Goal: Task Accomplishment & Management: Manage account settings

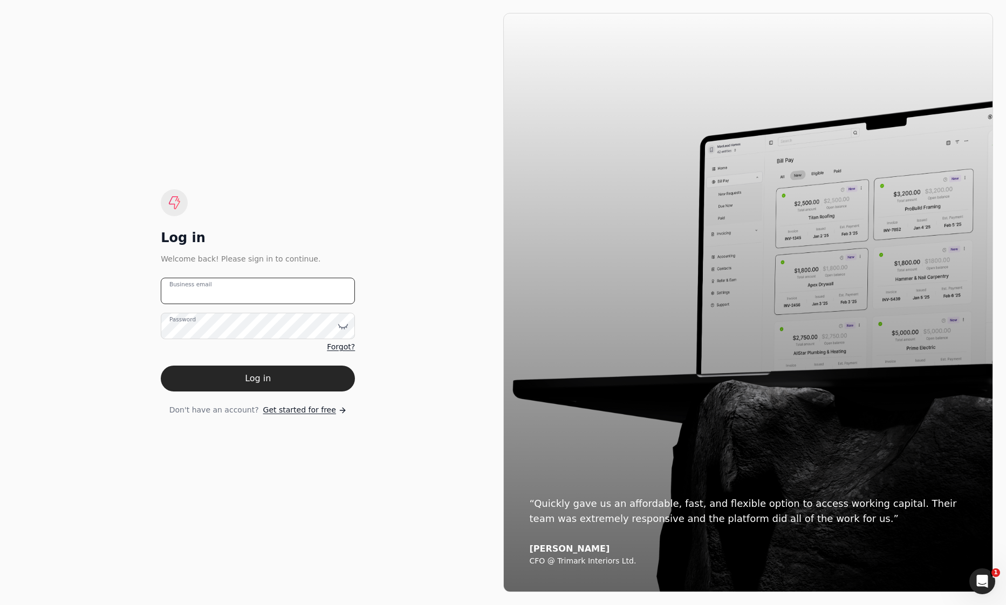
type email "[EMAIL_ADDRESS][DOMAIN_NAME]"
click at [276, 374] on button "Log in" at bounding box center [258, 379] width 194 height 26
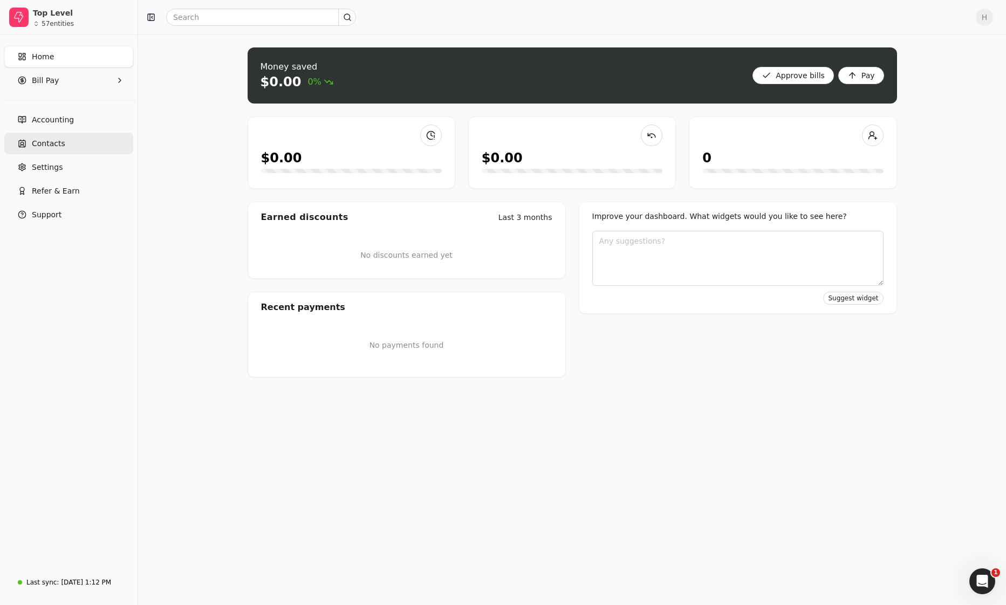
click at [77, 142] on link "Contacts" at bounding box center [68, 144] width 129 height 22
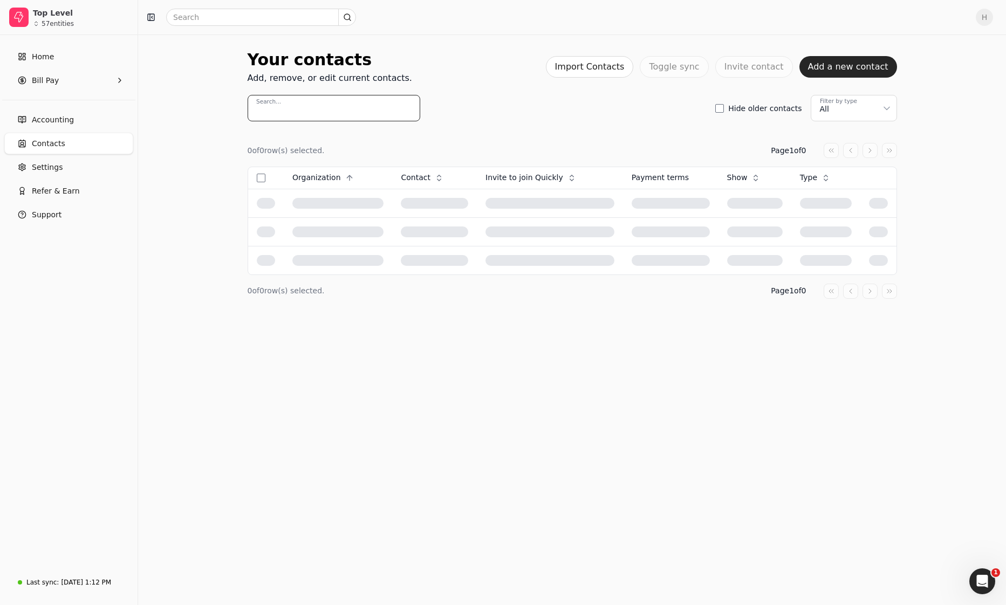
click at [295, 105] on input "Search..." at bounding box center [334, 108] width 173 height 26
type input "amr"
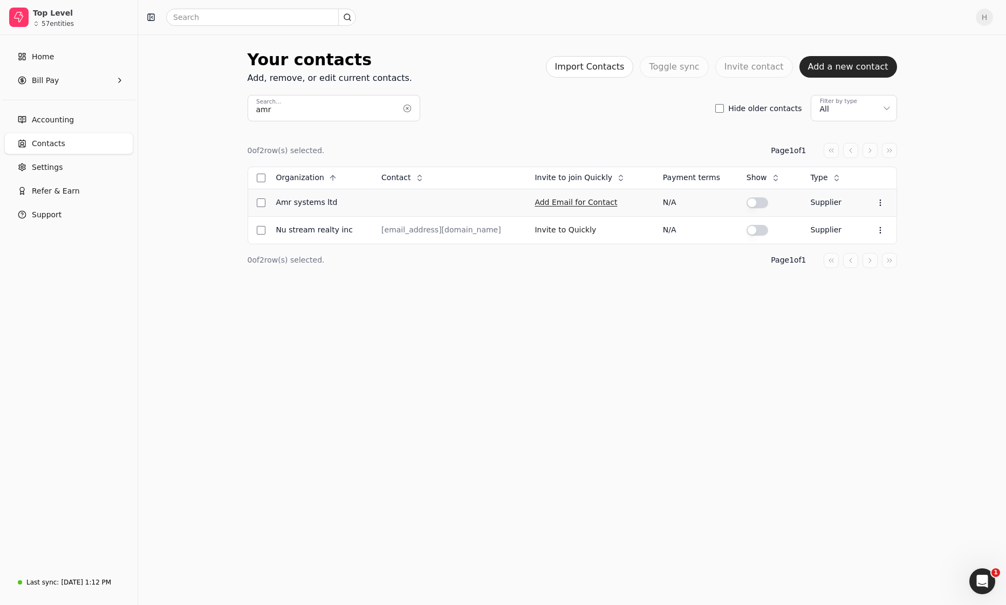
click at [597, 206] on button "Add Email for Contact" at bounding box center [576, 202] width 83 height 17
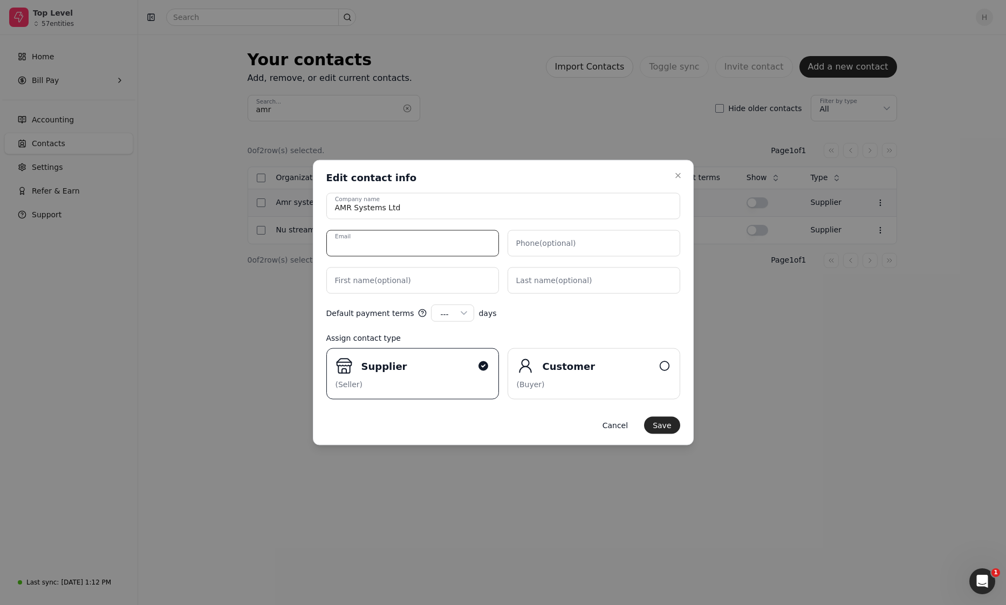
click at [392, 235] on input "Email" at bounding box center [412, 243] width 173 height 26
paste input "kim@amrsystems.ca"
type input "kim@amrsystems.ca"
click at [676, 425] on button "Save" at bounding box center [662, 425] width 36 height 17
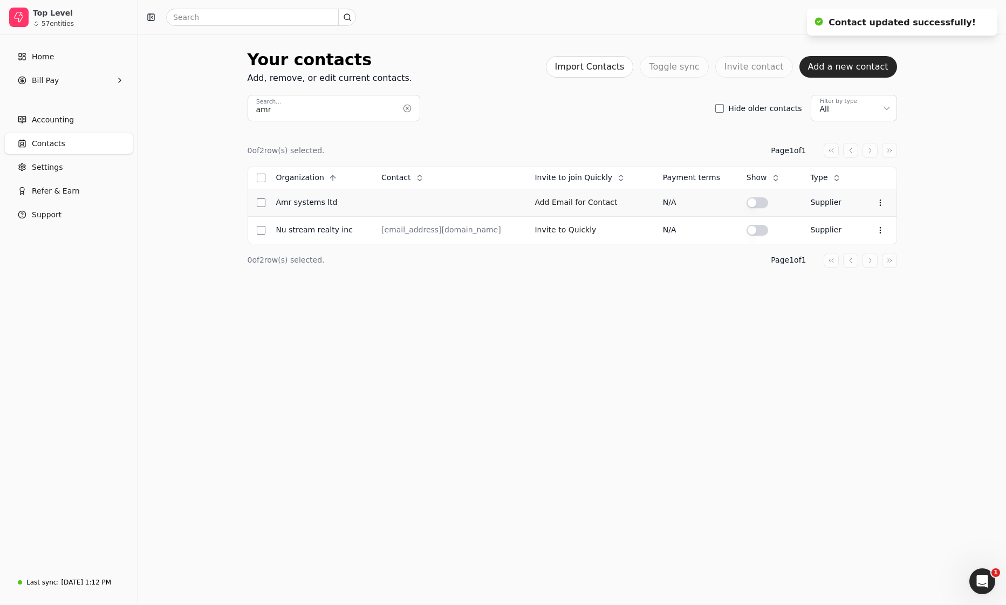
click at [751, 199] on button "button" at bounding box center [758, 202] width 22 height 11
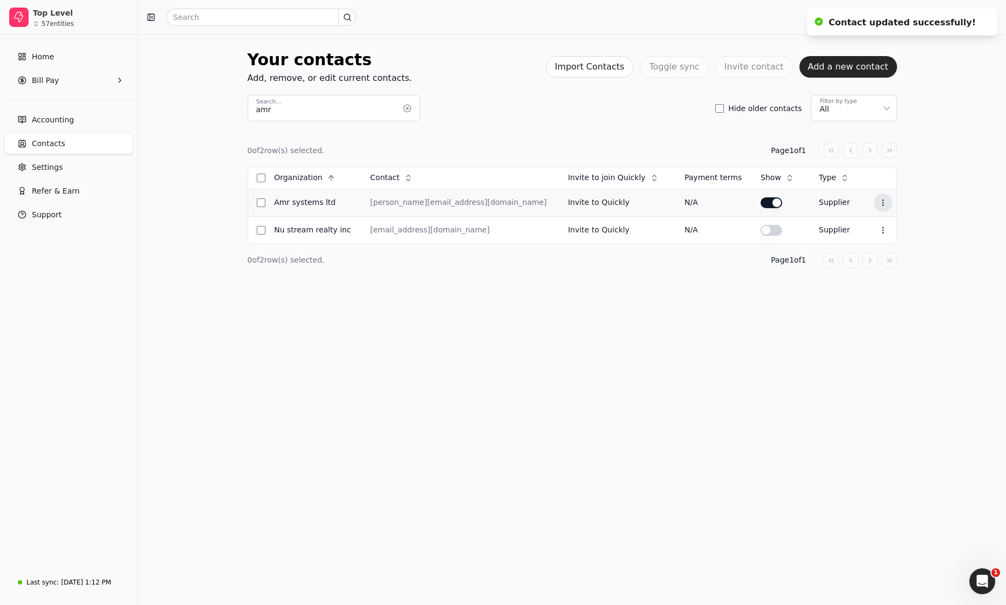
click at [879, 202] on icon at bounding box center [883, 203] width 9 height 9
click at [568, 204] on button "Invite to Quickly" at bounding box center [599, 202] width 62 height 17
click at [978, 19] on span "H" at bounding box center [984, 17] width 17 height 17
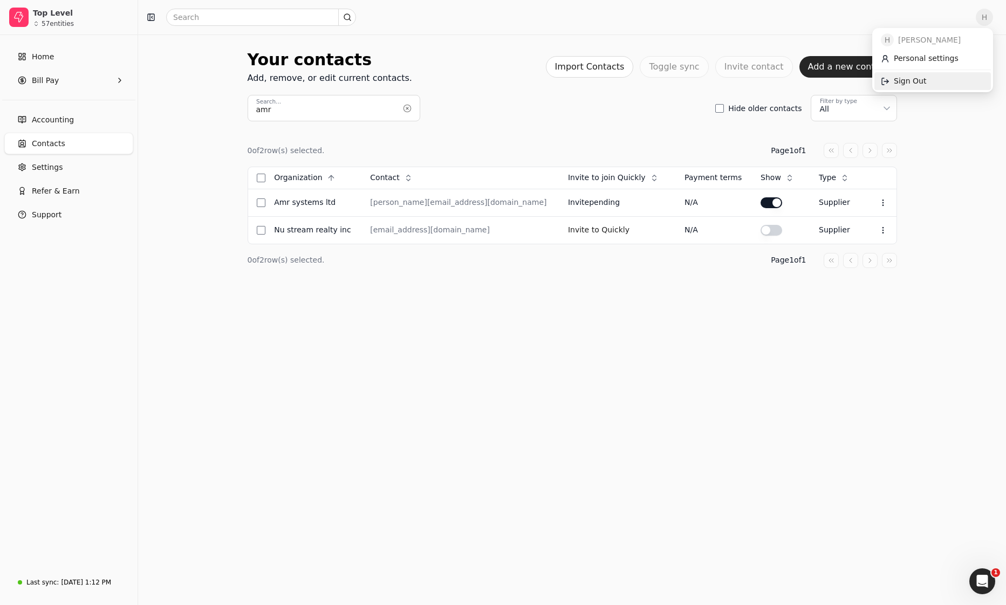
click at [962, 83] on link "Sign Out" at bounding box center [933, 81] width 117 height 18
